Goal: Find specific page/section: Find specific page/section

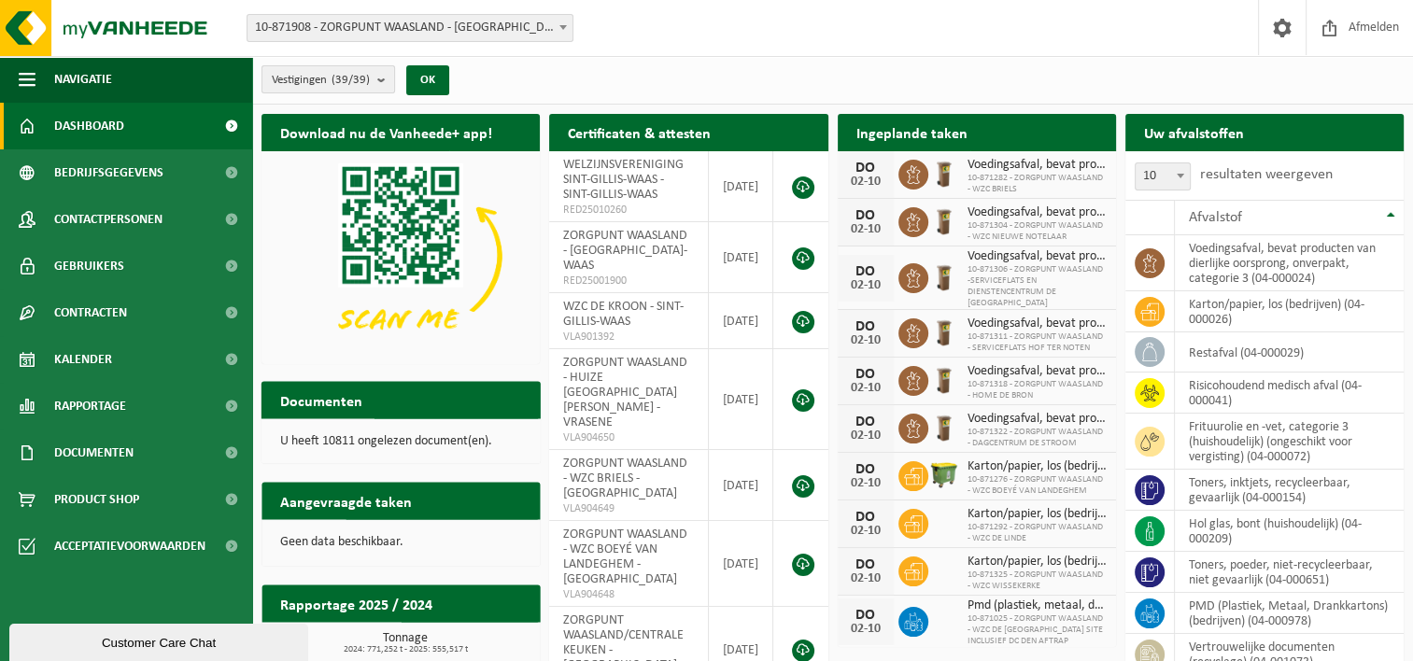
click at [374, 76] on button "Vestigingen (39/39)" at bounding box center [329, 79] width 134 height 28
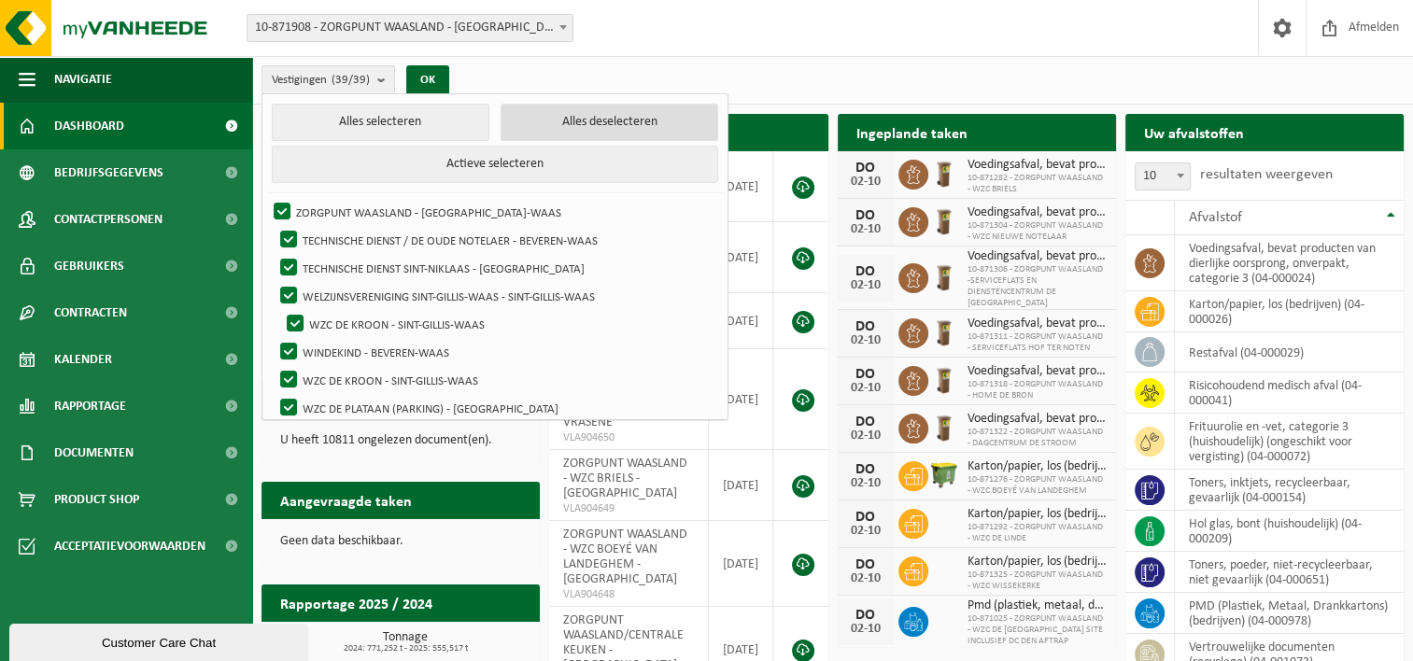
click at [531, 114] on button "Alles deselecteren" at bounding box center [610, 122] width 218 height 37
checkbox input "false"
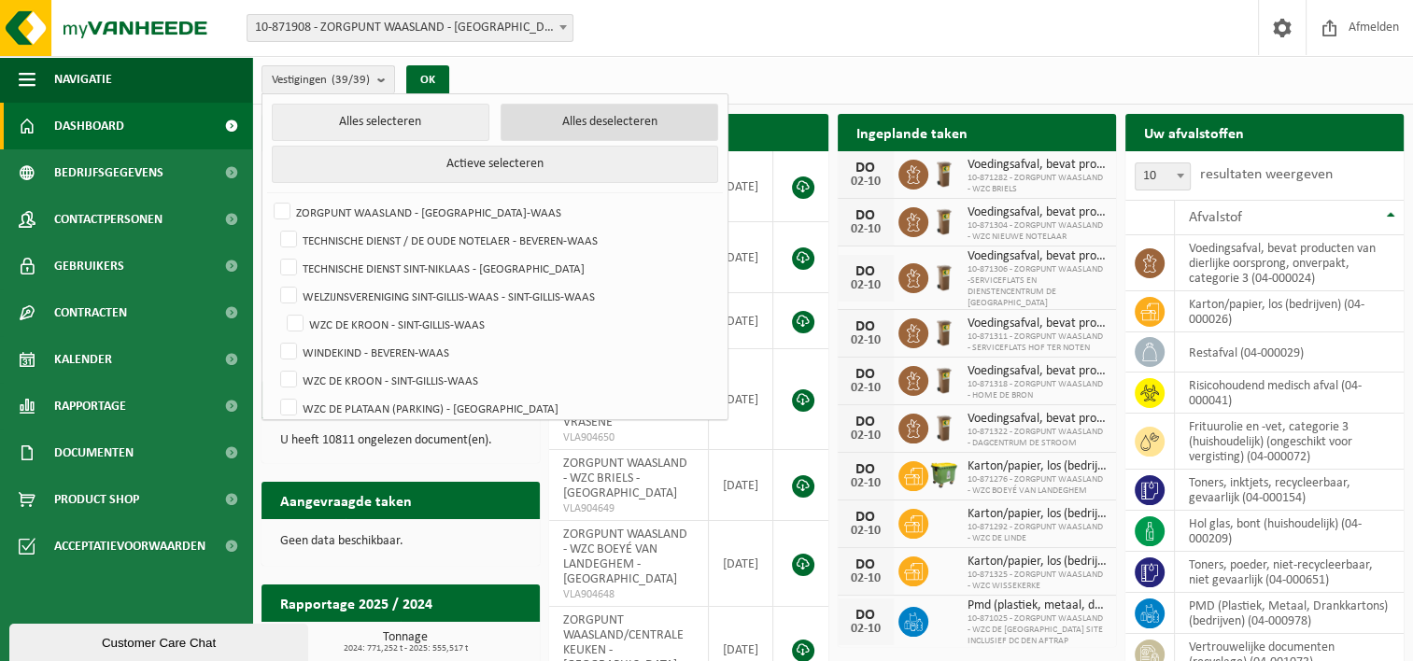
checkbox input "false"
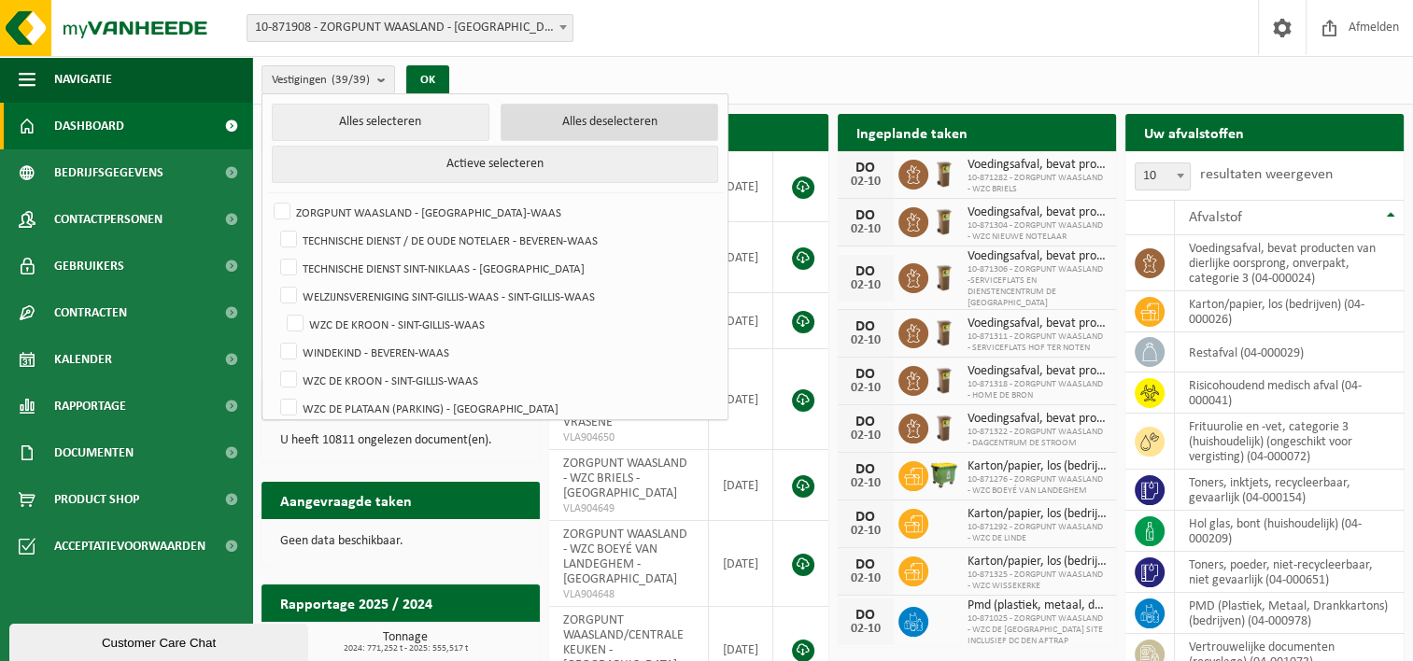
checkbox input "false"
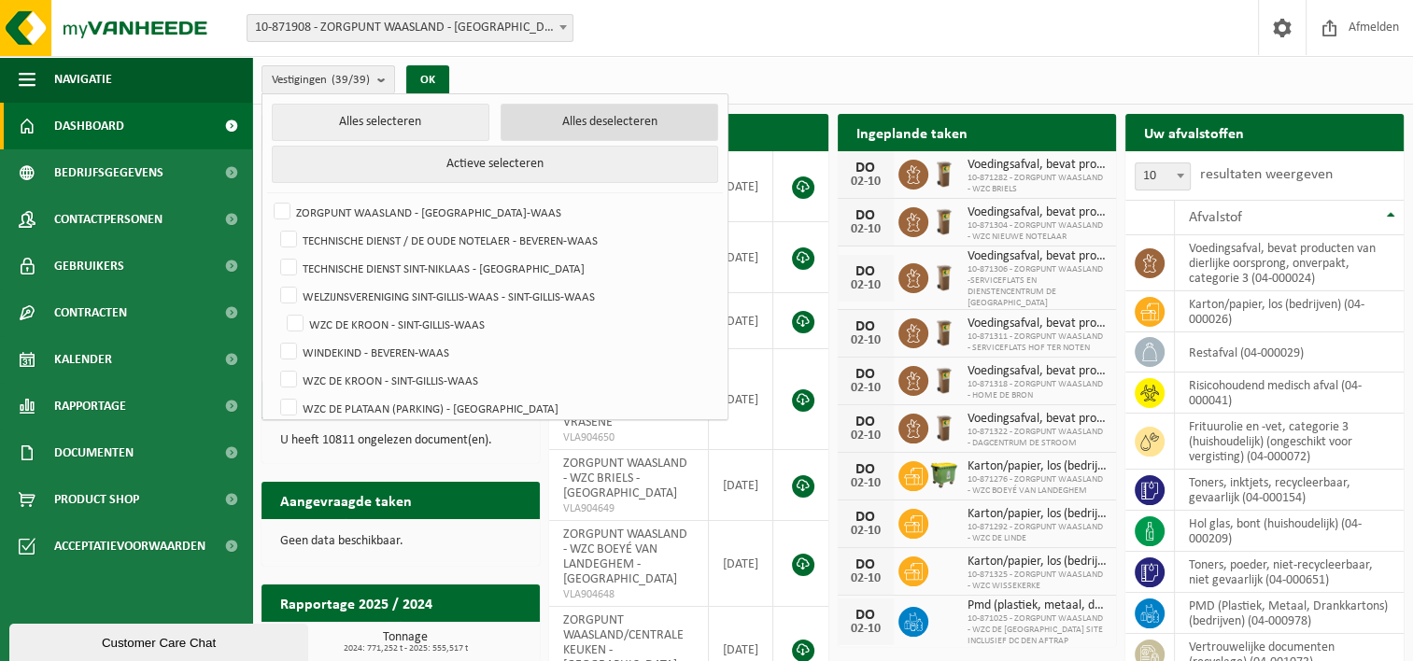
checkbox input "false"
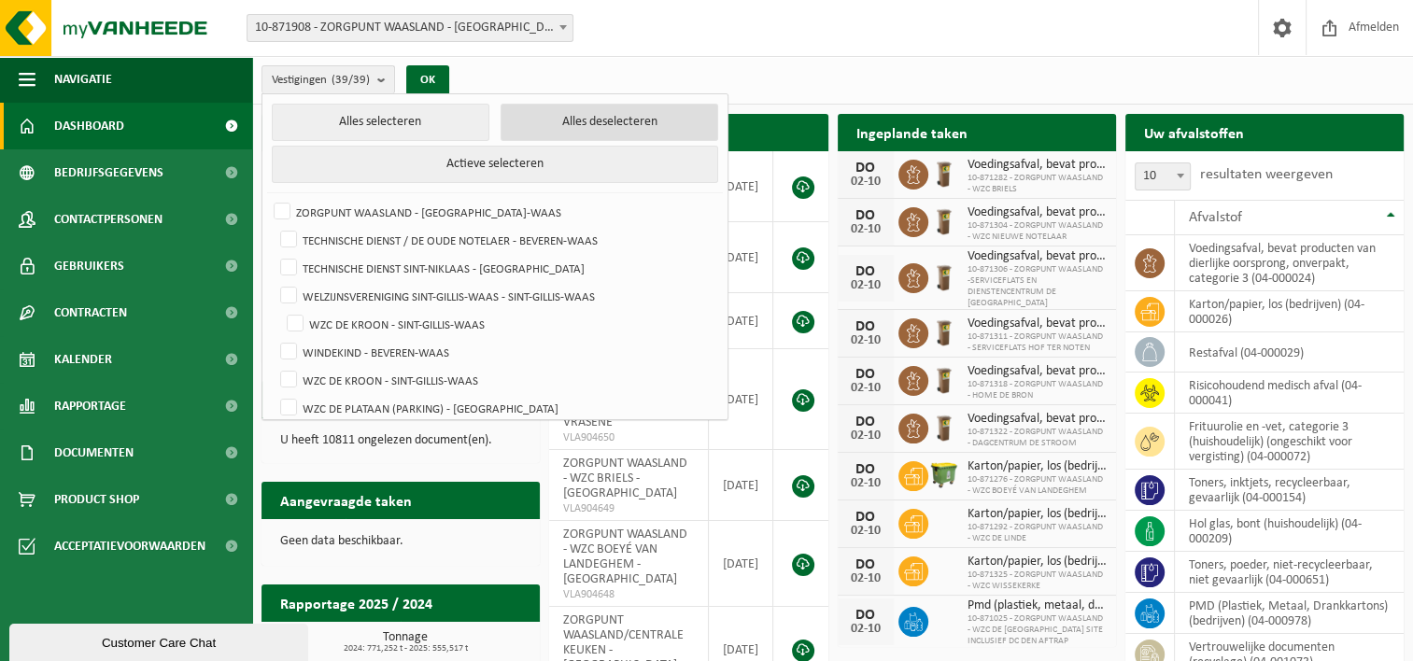
checkbox input "false"
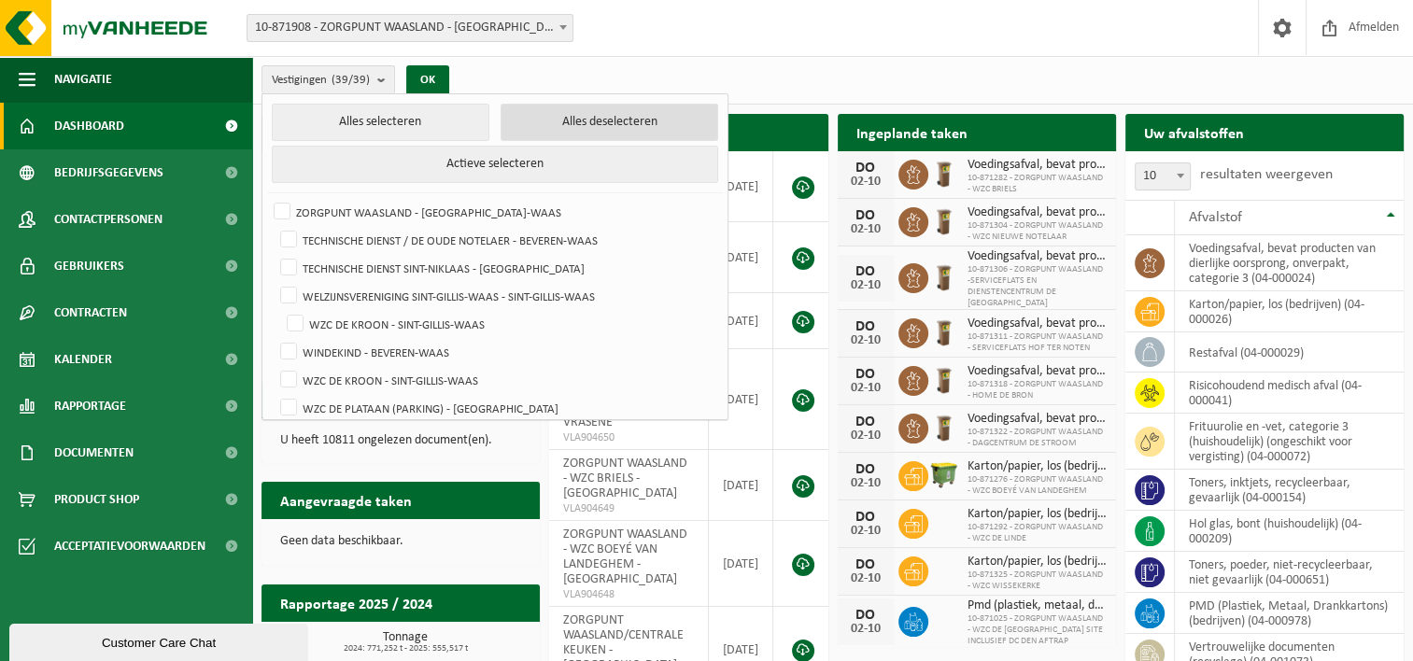
checkbox input "false"
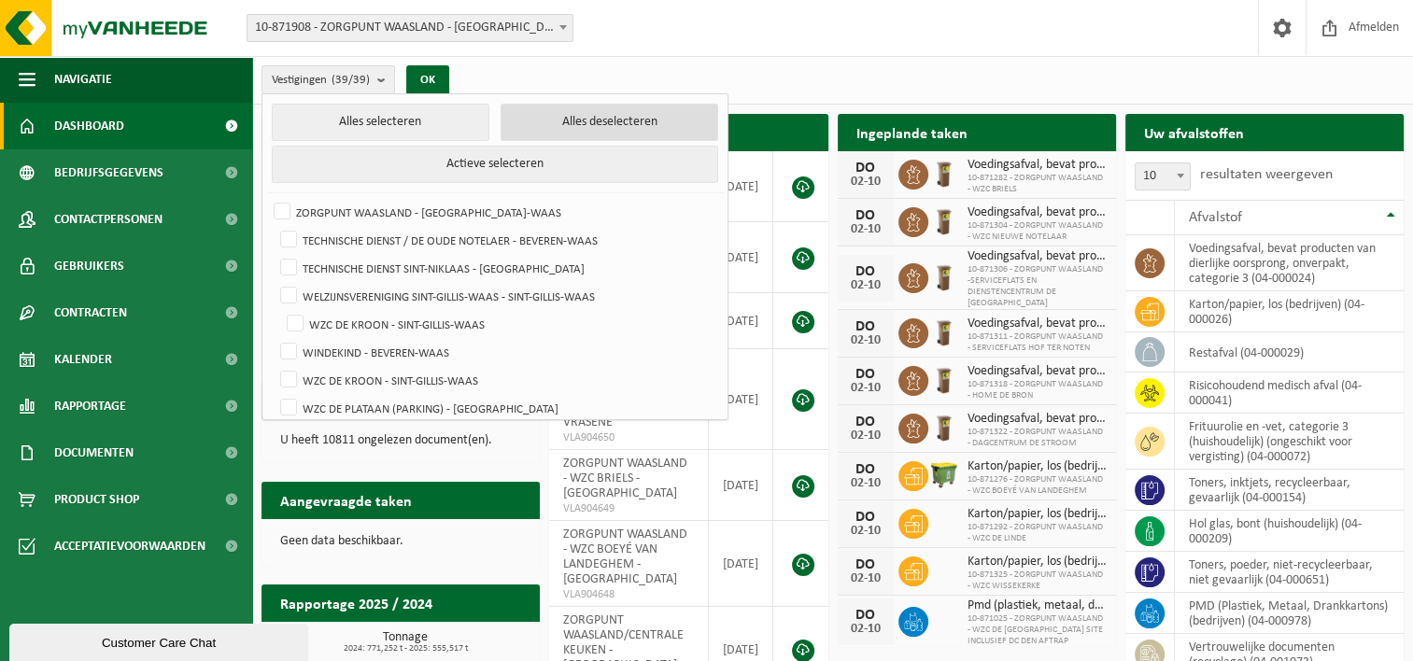
checkbox input "false"
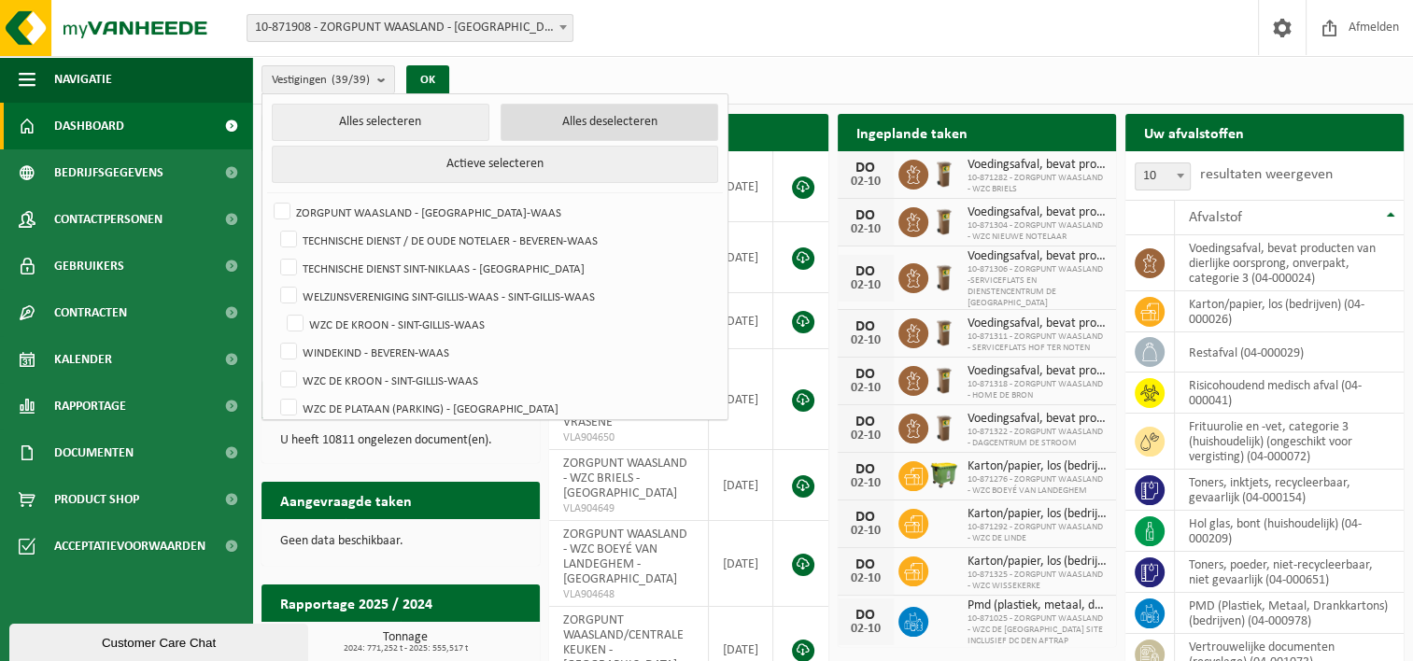
checkbox input "false"
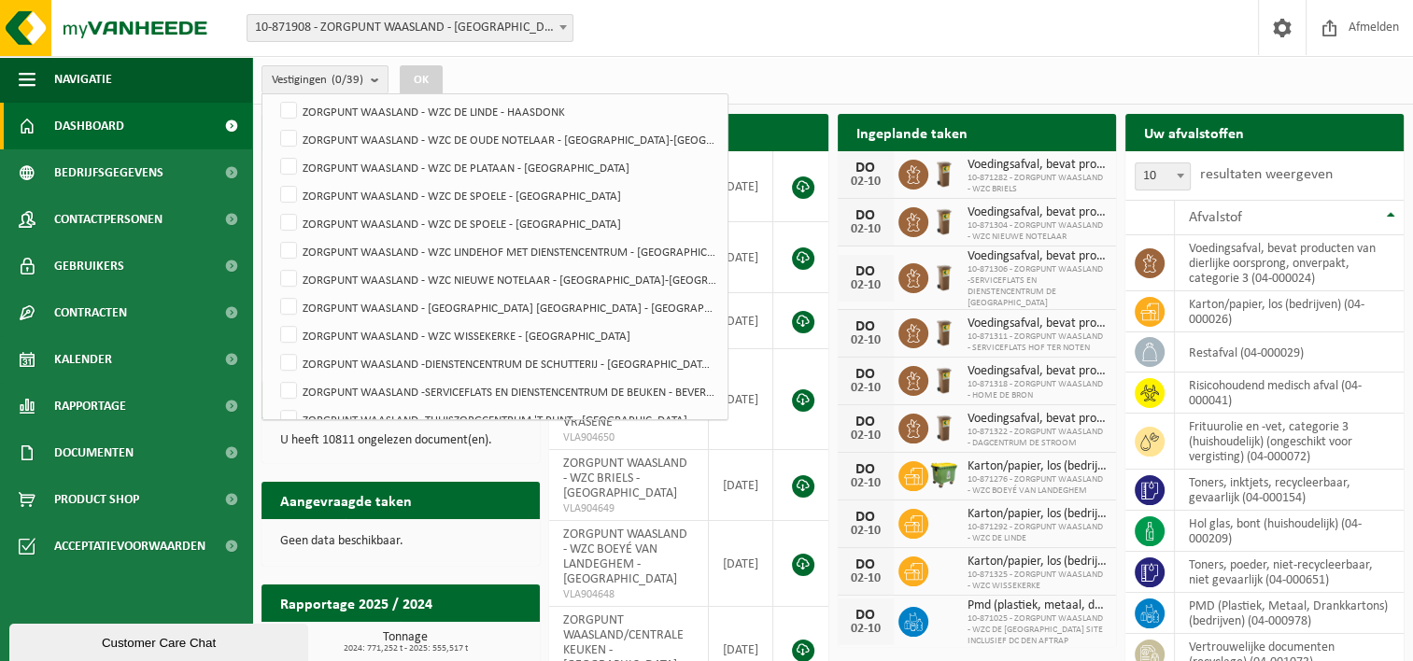
scroll to position [747, 0]
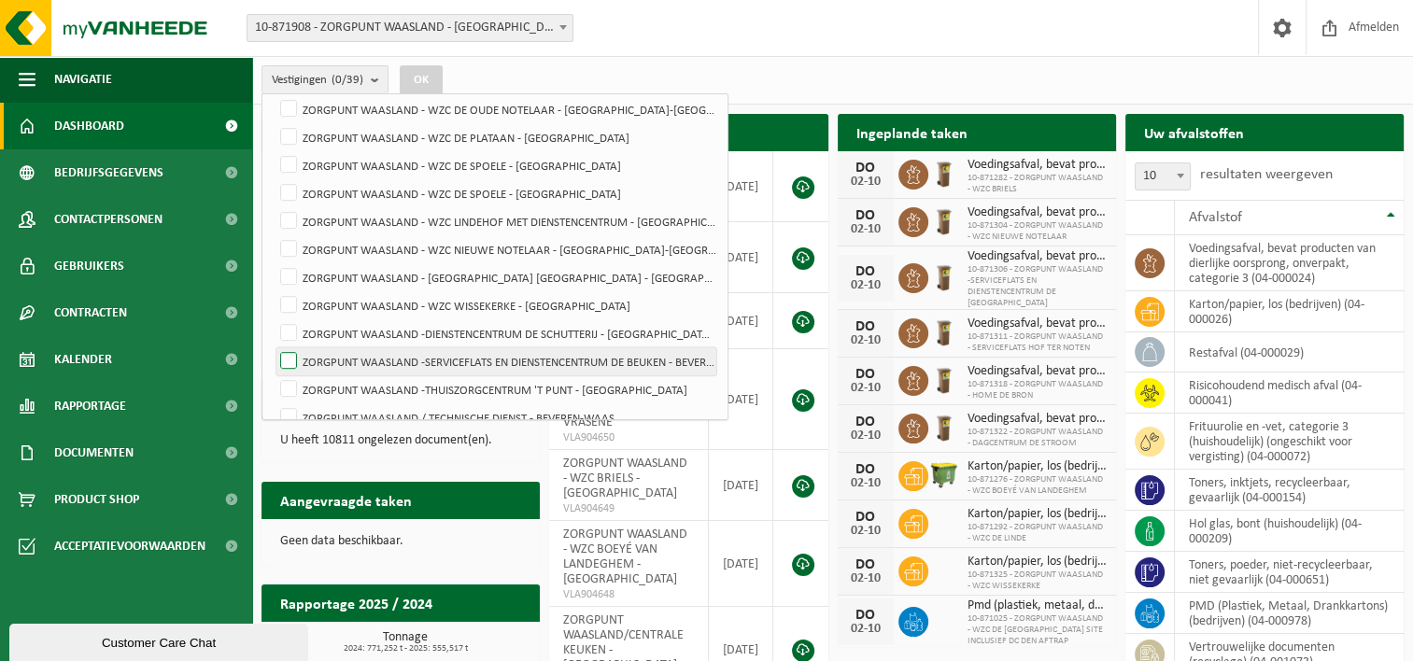
click at [563, 350] on label "ZORGPUNT WAASLAND -SERVICEFLATS EN DIENSTENCENTRUM DE BEUKEN - BEVEREN-[GEOGRAP…" at bounding box center [496, 361] width 440 height 28
click at [274, 347] on input "ZORGPUNT WAASLAND -SERVICEFLATS EN DIENSTENCENTRUM DE BEUKEN - BEVEREN-[GEOGRAP…" at bounding box center [273, 347] width 1 height 1
checkbox input "true"
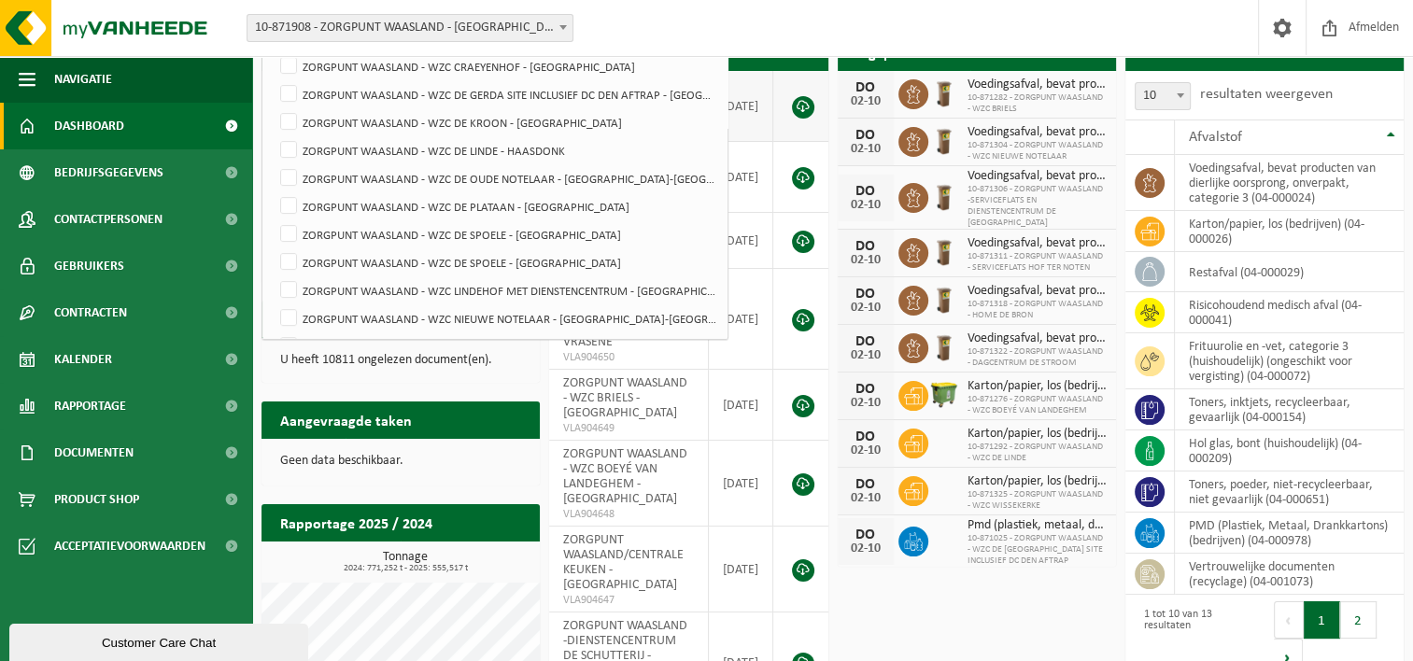
scroll to position [0, 0]
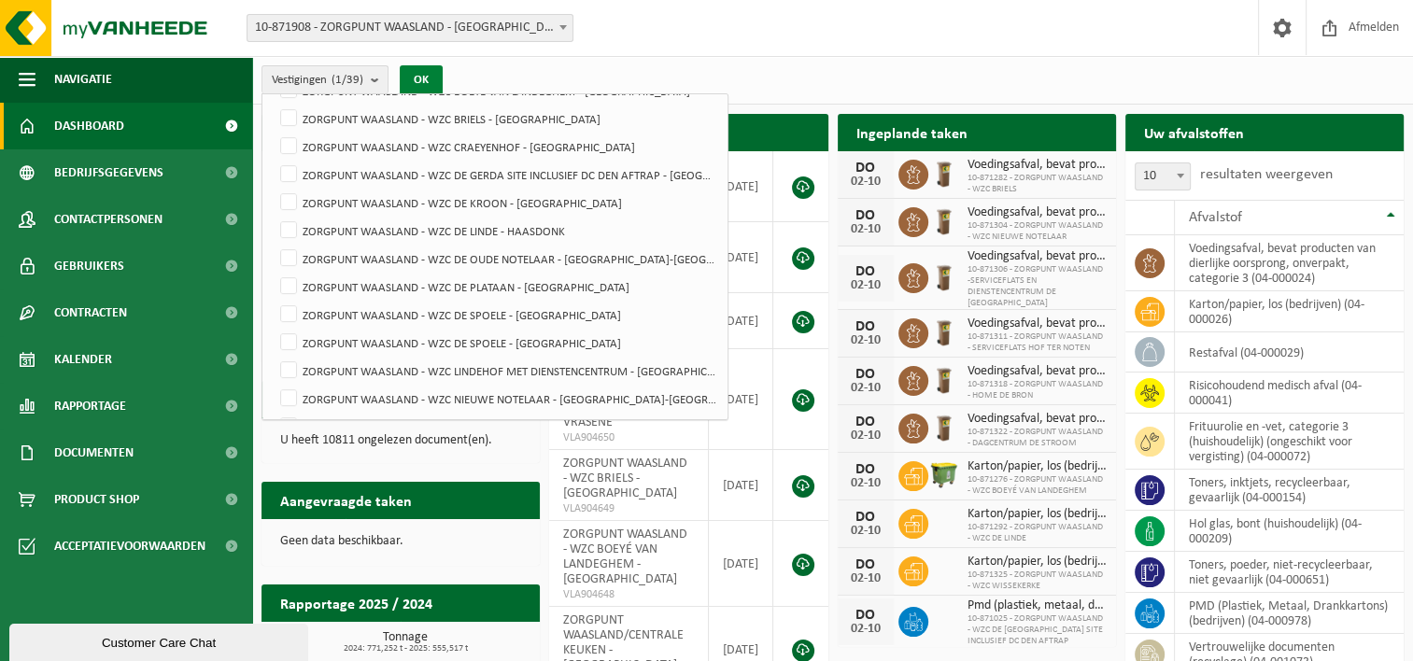
click at [433, 74] on button "OK" at bounding box center [421, 80] width 43 height 30
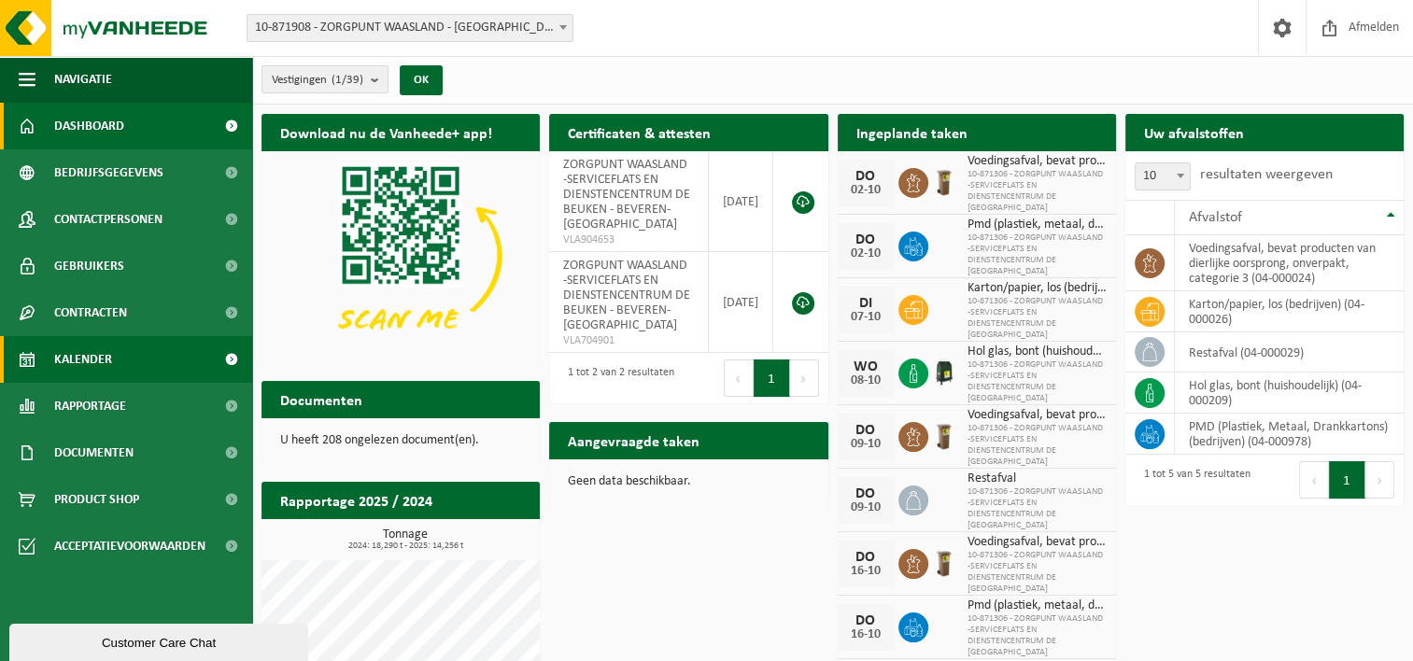
click at [112, 357] on link "Kalender" at bounding box center [126, 359] width 252 height 47
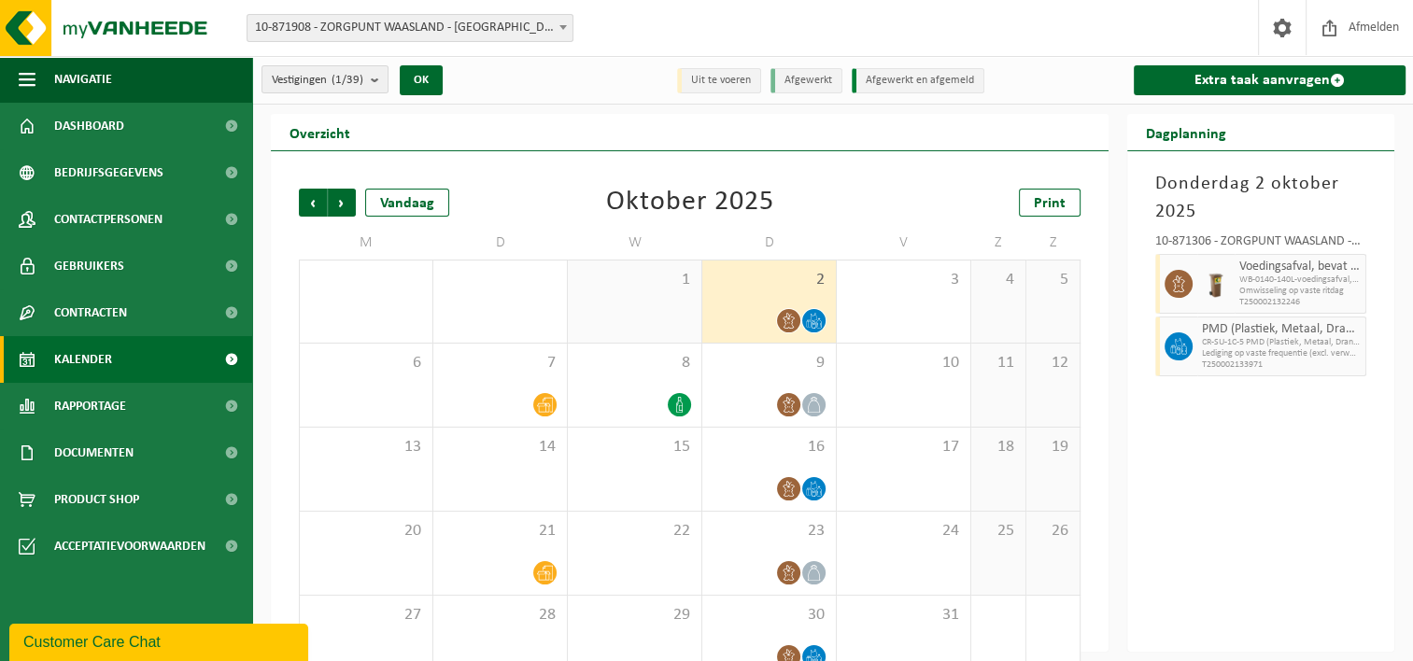
scroll to position [36, 0]
